Goal: Browse casually

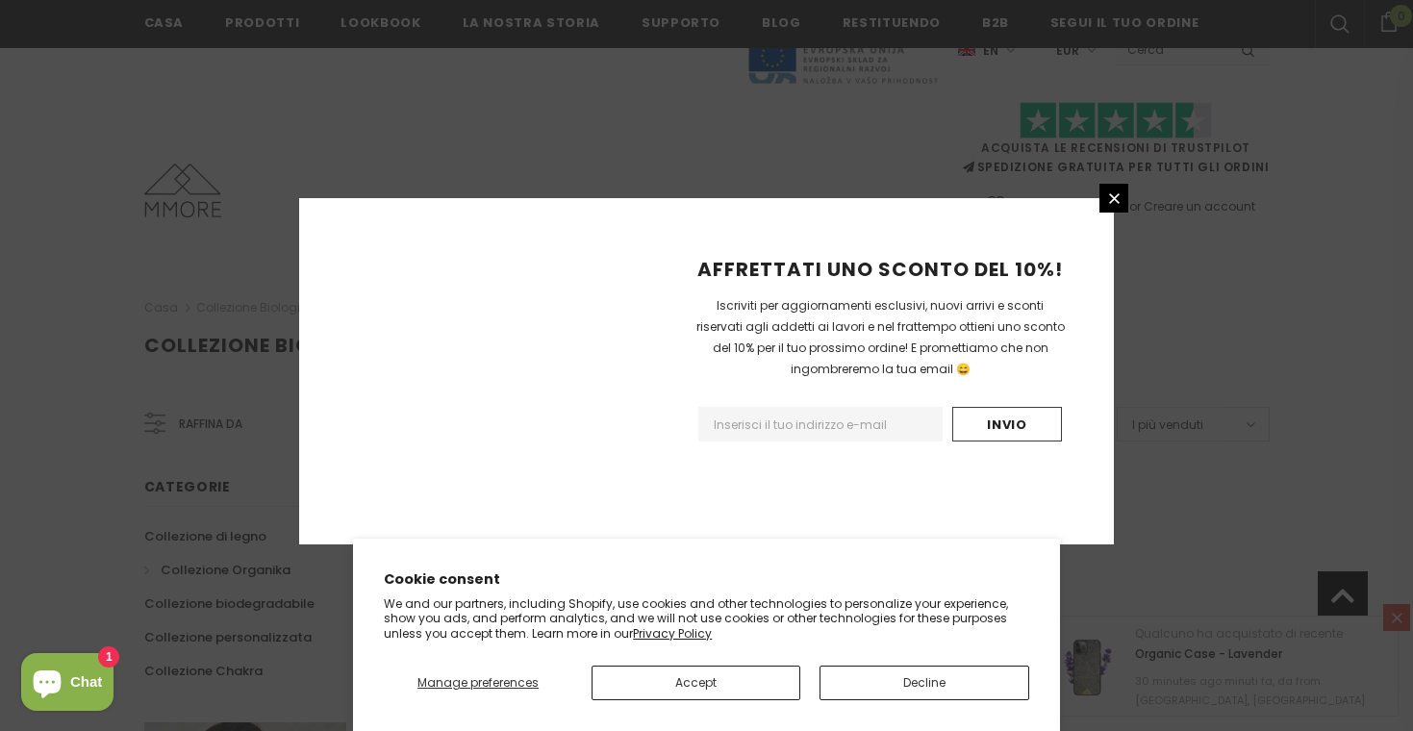
scroll to position [1241, 0]
